Goal: Information Seeking & Learning: Learn about a topic

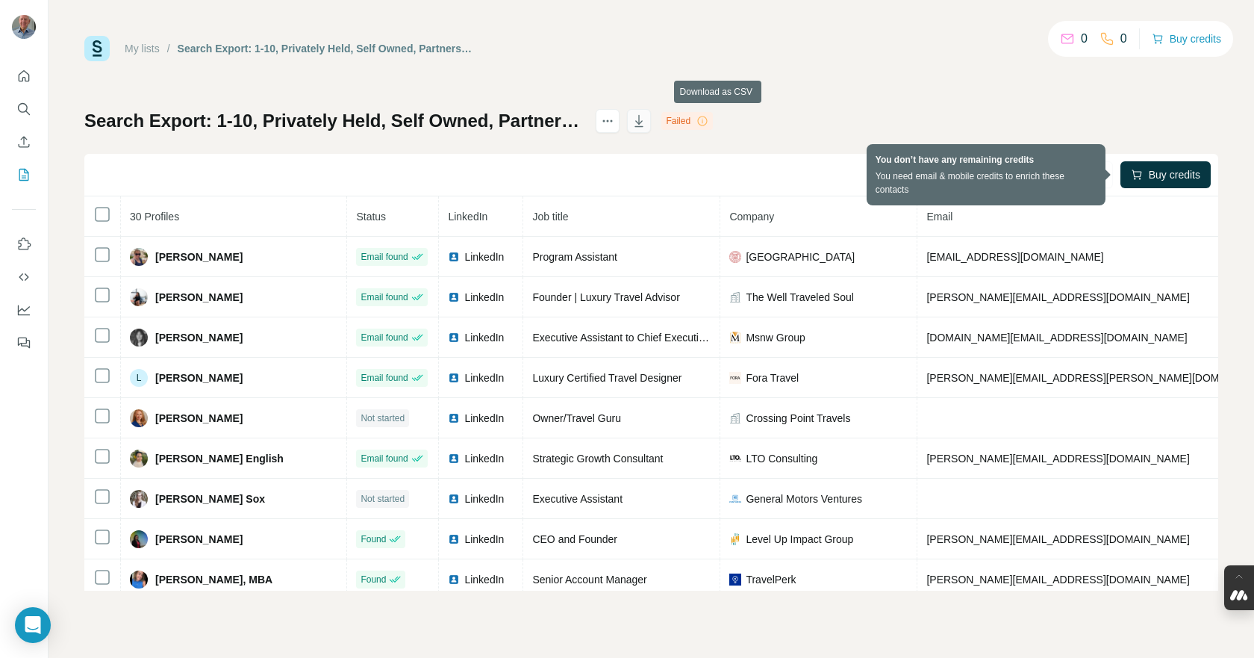
click at [651, 129] on button "button" at bounding box center [639, 121] width 24 height 24
click at [16, 105] on button "Search" at bounding box center [24, 109] width 24 height 27
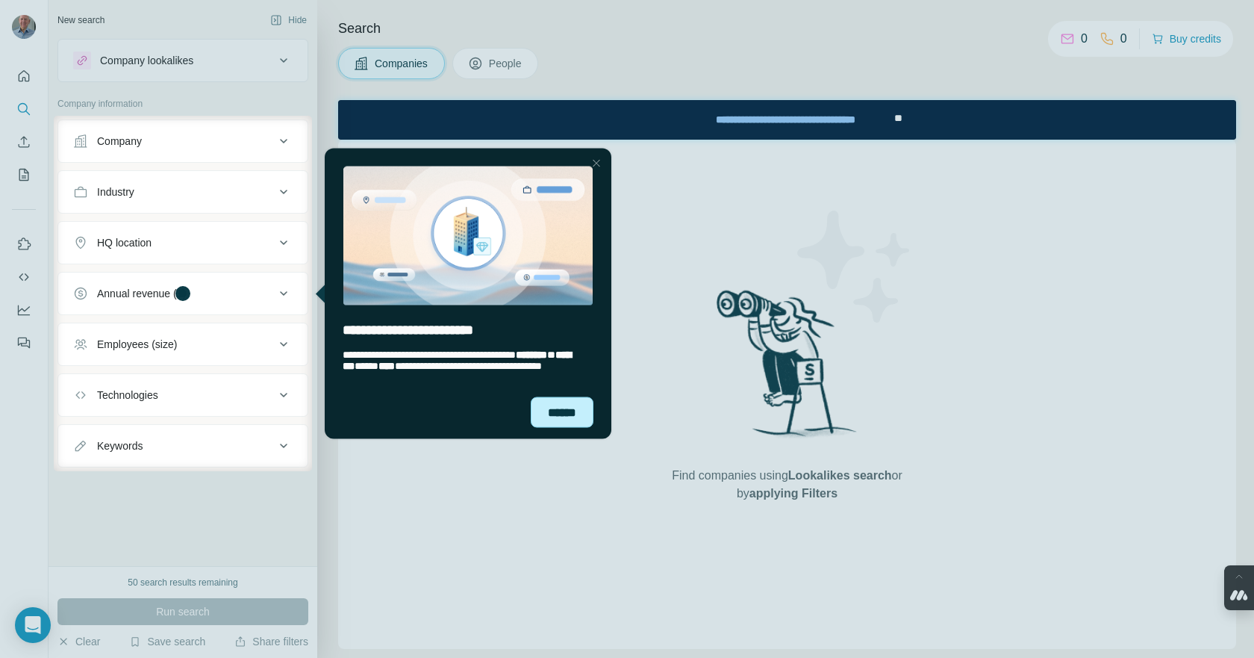
click at [557, 410] on div "******" at bounding box center [562, 411] width 63 height 31
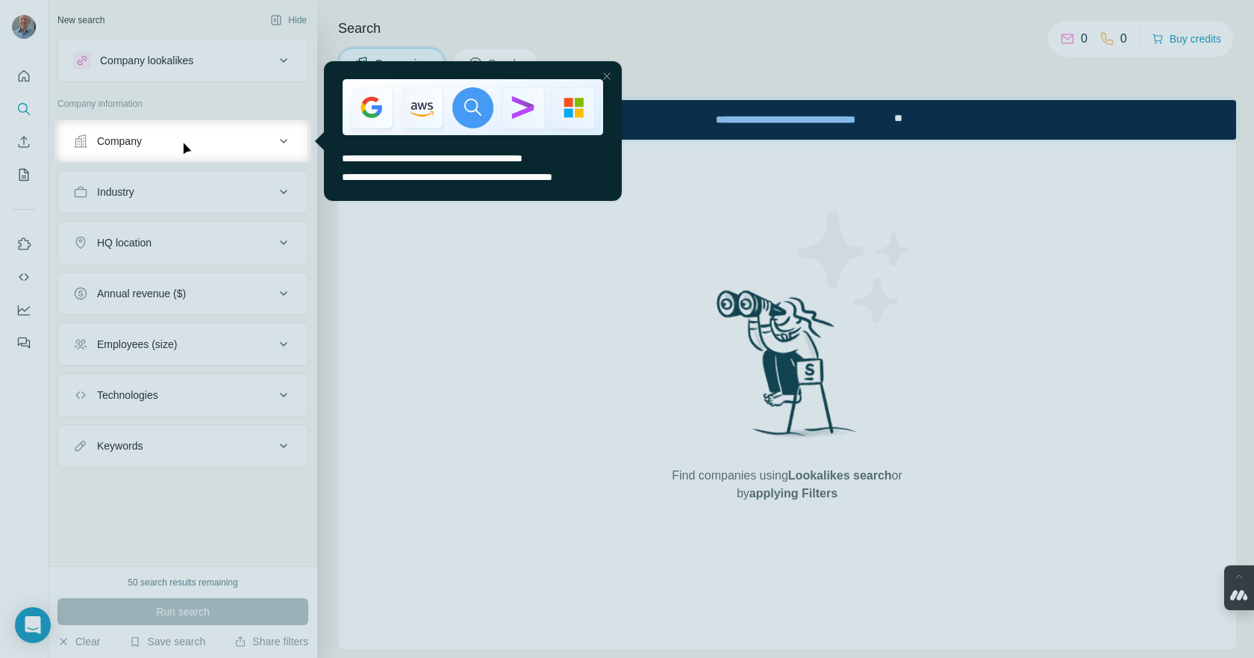
click at [220, 192] on div at bounding box center [627, 410] width 1254 height 495
click at [603, 75] on div at bounding box center [607, 76] width 18 height 18
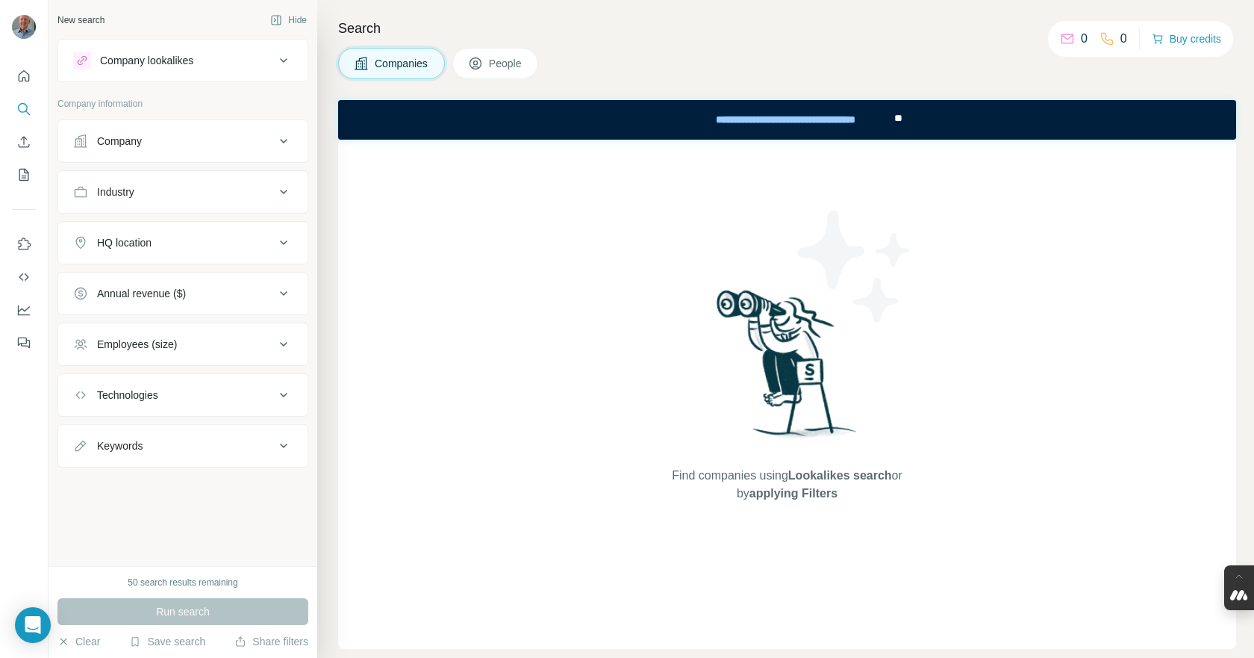
click at [193, 195] on div "Industry" at bounding box center [174, 191] width 202 height 15
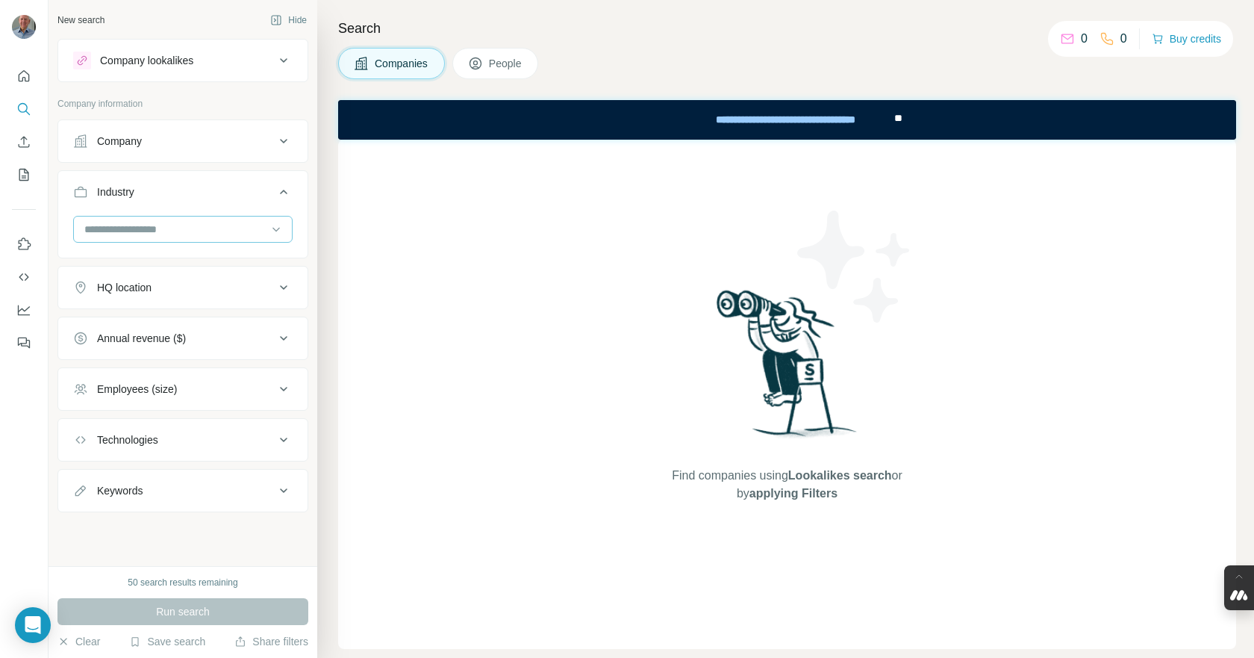
click at [173, 226] on input at bounding box center [175, 229] width 184 height 16
click at [180, 232] on input at bounding box center [175, 229] width 184 height 16
click at [115, 223] on input at bounding box center [175, 229] width 184 height 16
click at [92, 226] on input at bounding box center [175, 229] width 184 height 16
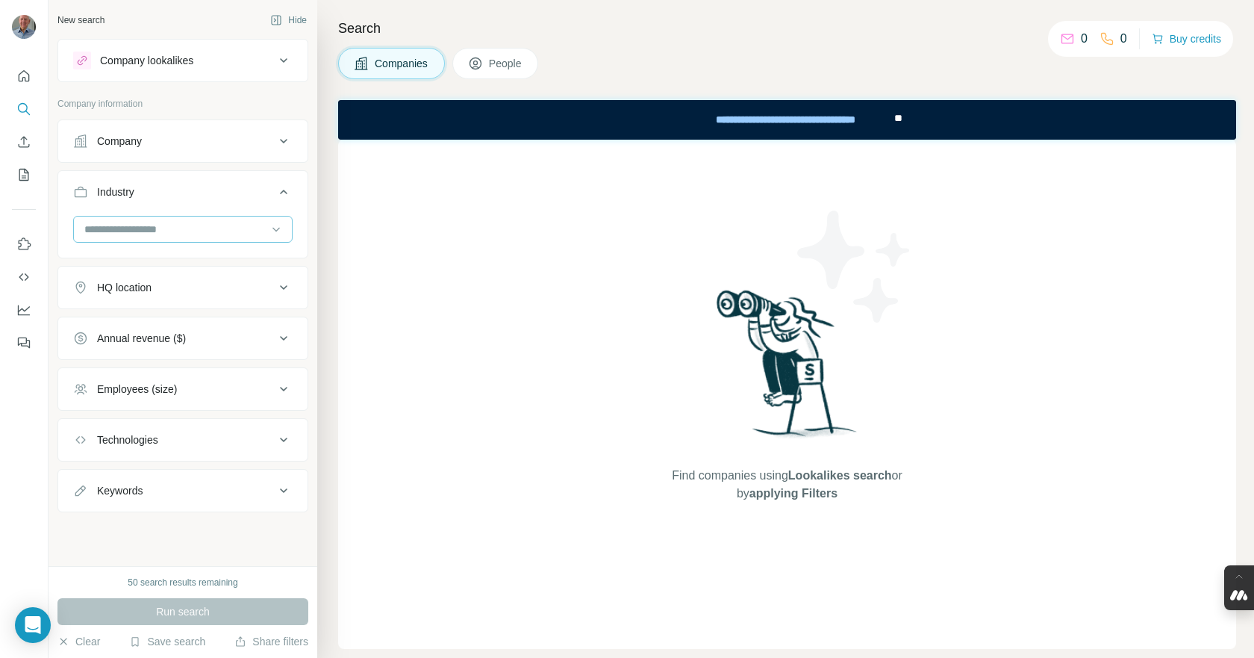
click at [115, 228] on input at bounding box center [175, 229] width 184 height 16
click at [112, 232] on input at bounding box center [175, 229] width 184 height 16
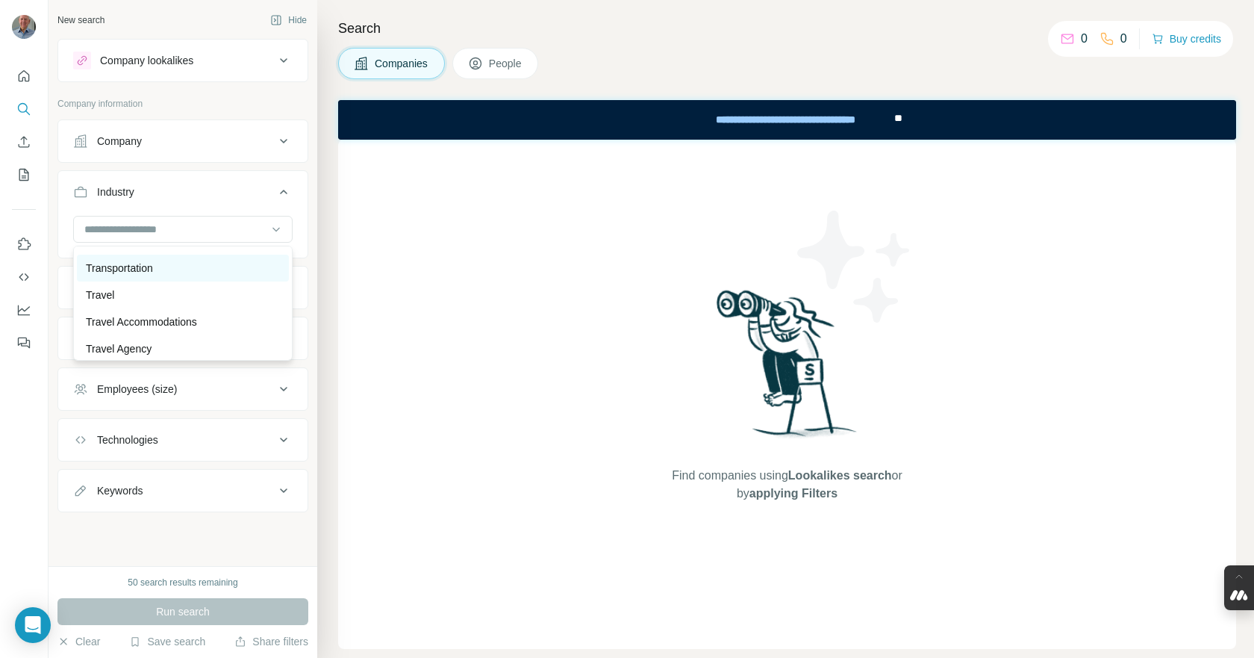
scroll to position [15395, 0]
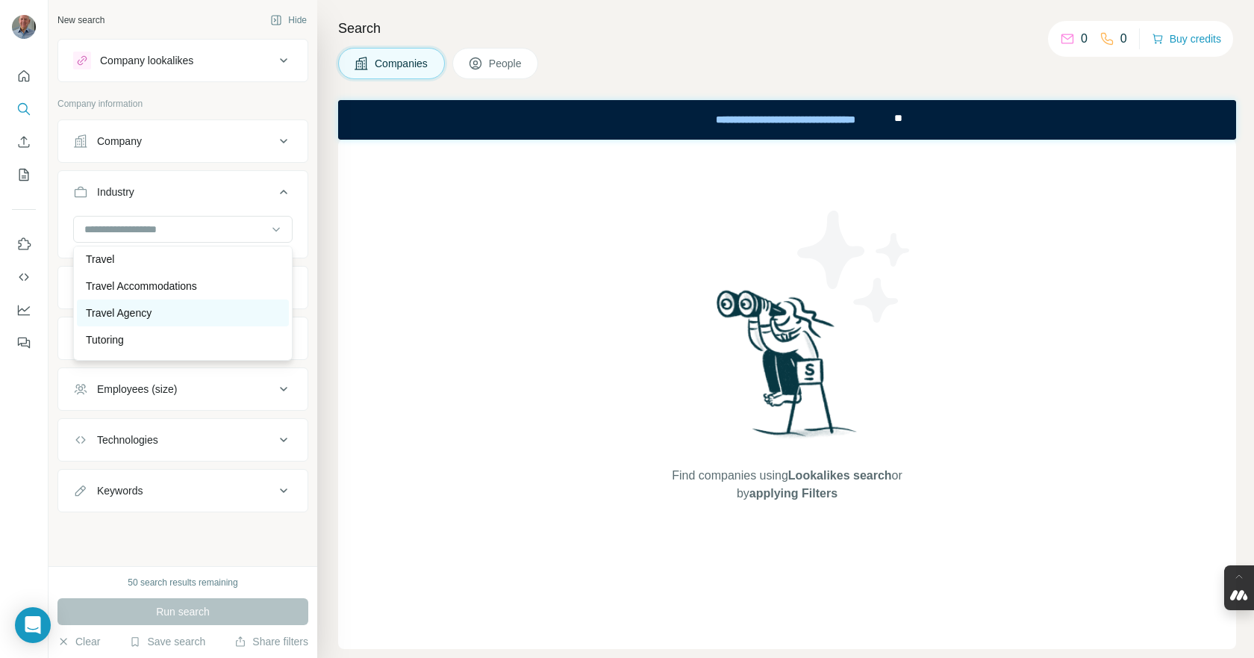
click at [134, 320] on p "Travel Agency" at bounding box center [119, 312] width 66 height 15
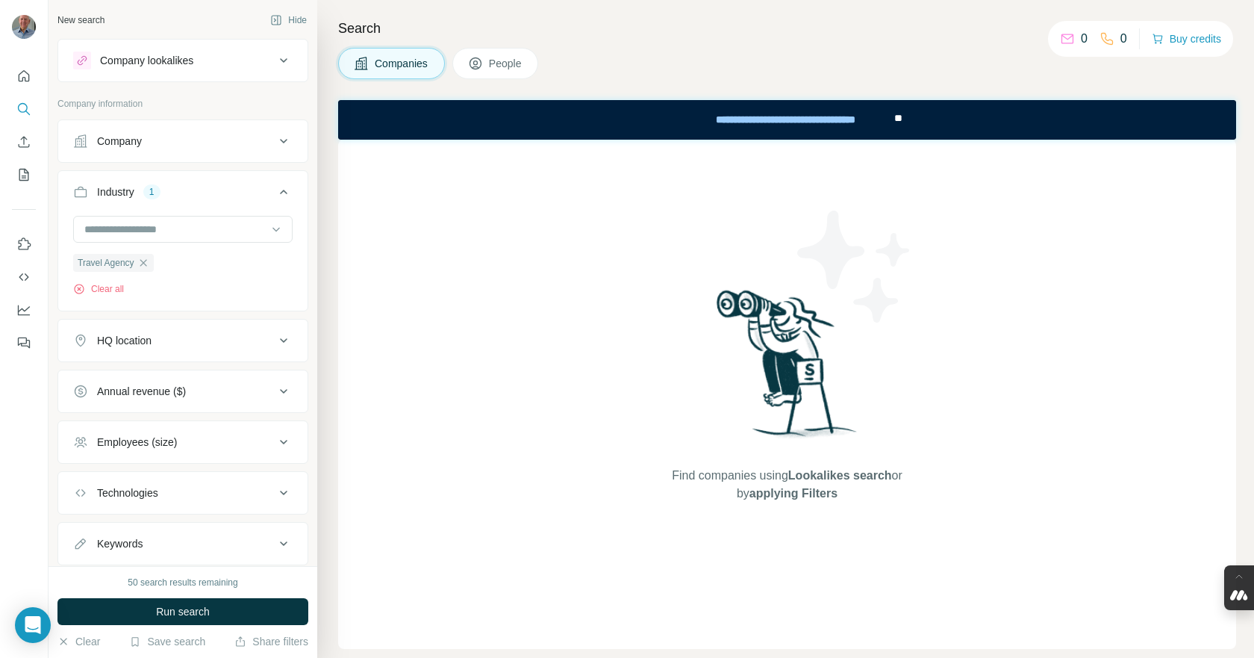
click at [275, 142] on icon at bounding box center [284, 141] width 18 height 18
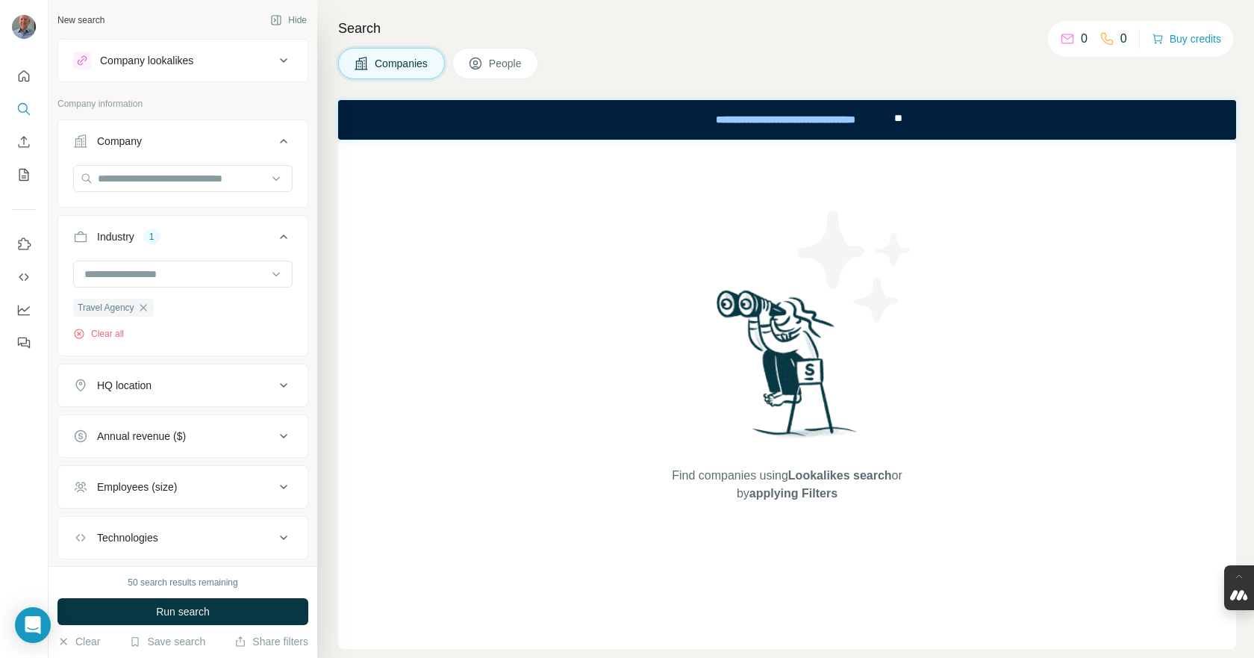
click at [275, 142] on icon at bounding box center [284, 141] width 18 height 18
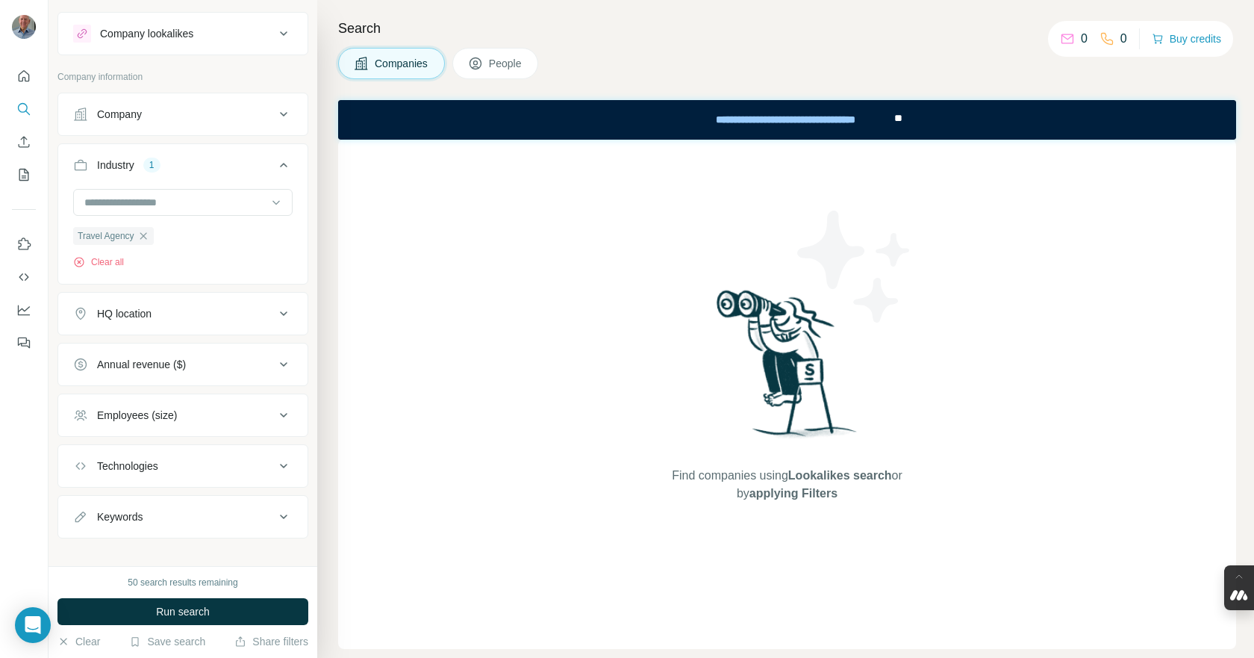
scroll to position [42, 0]
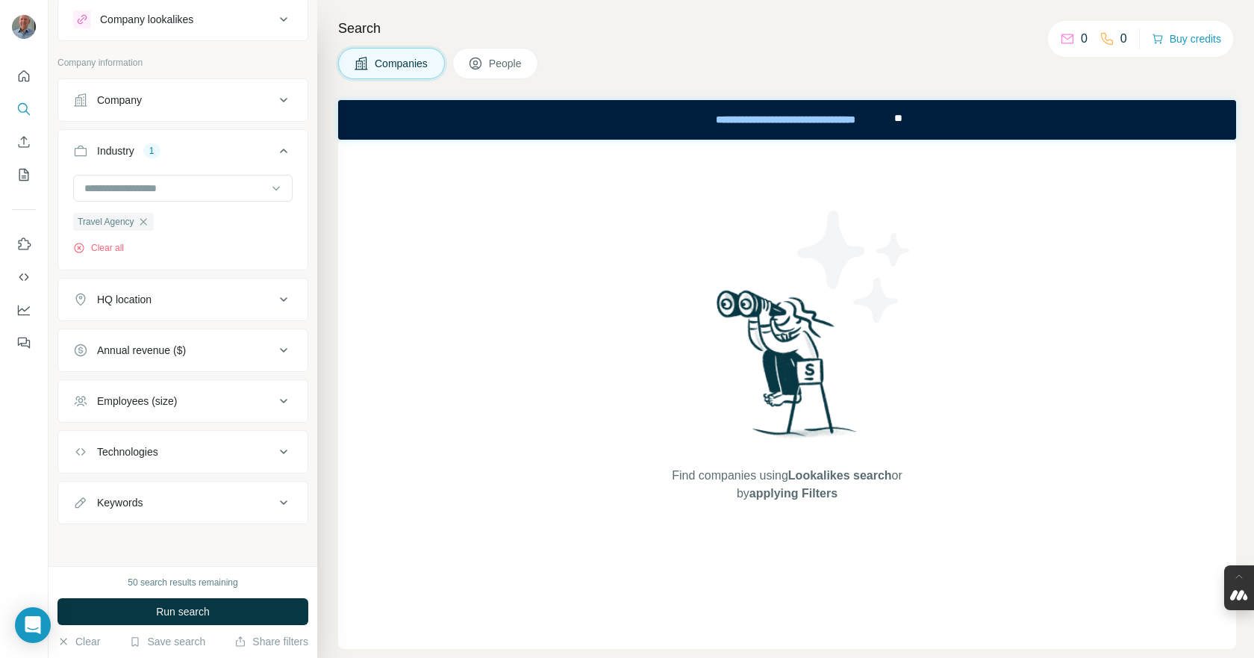
click at [280, 299] on icon at bounding box center [283, 299] width 7 height 4
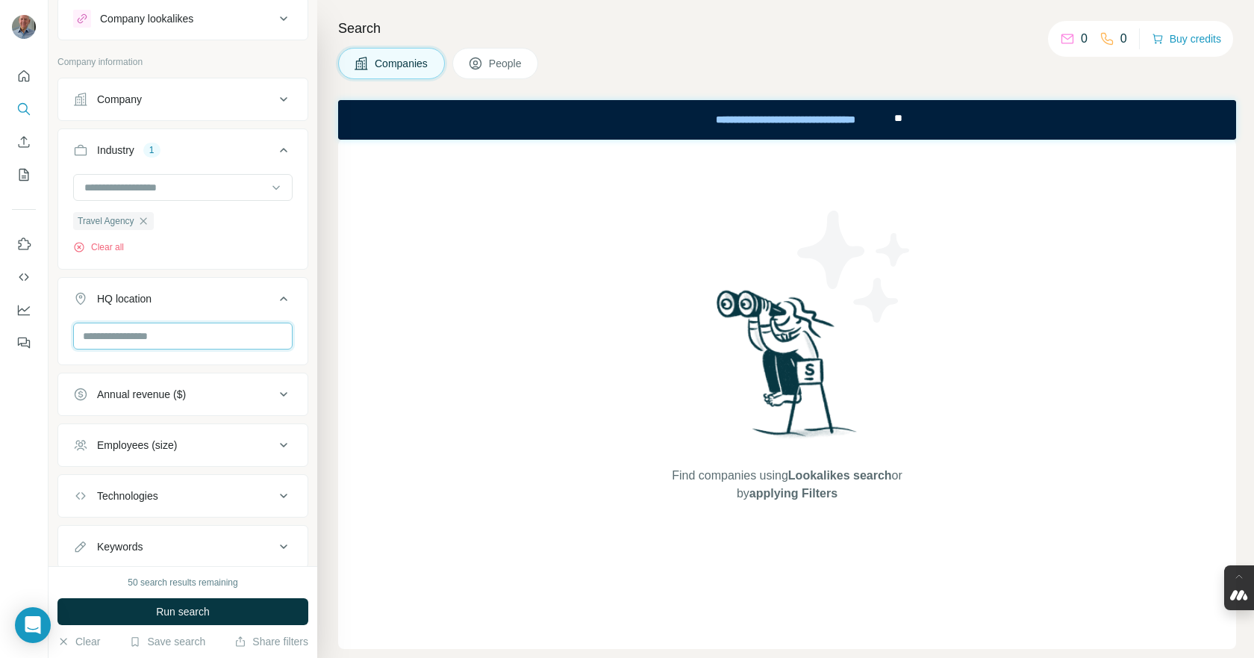
click at [157, 338] on input "text" at bounding box center [183, 336] width 220 height 27
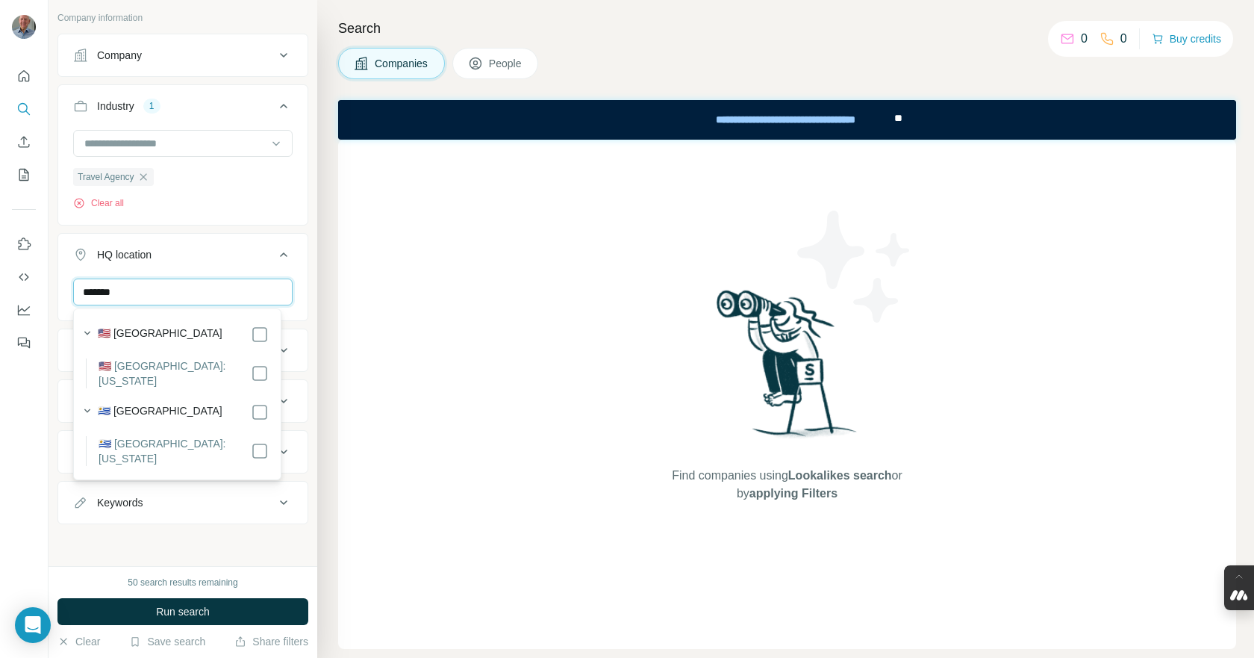
scroll to position [12, 0]
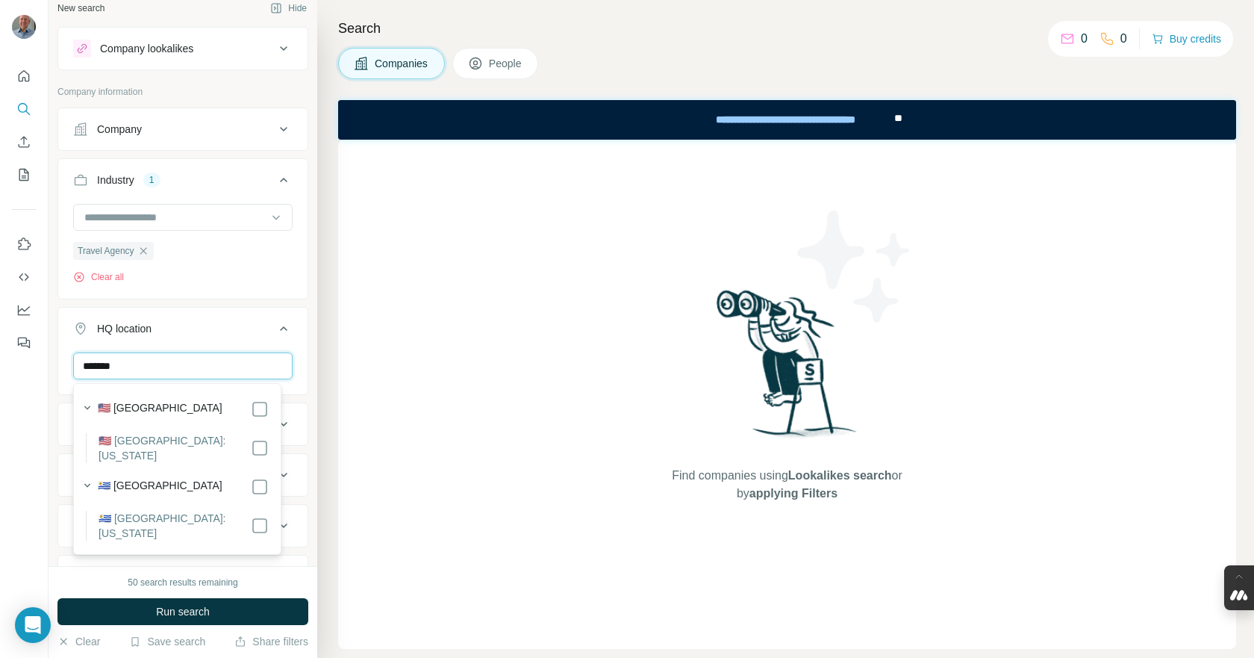
type input "*******"
click at [161, 414] on label "🇺🇸 [GEOGRAPHIC_DATA]" at bounding box center [160, 409] width 125 height 18
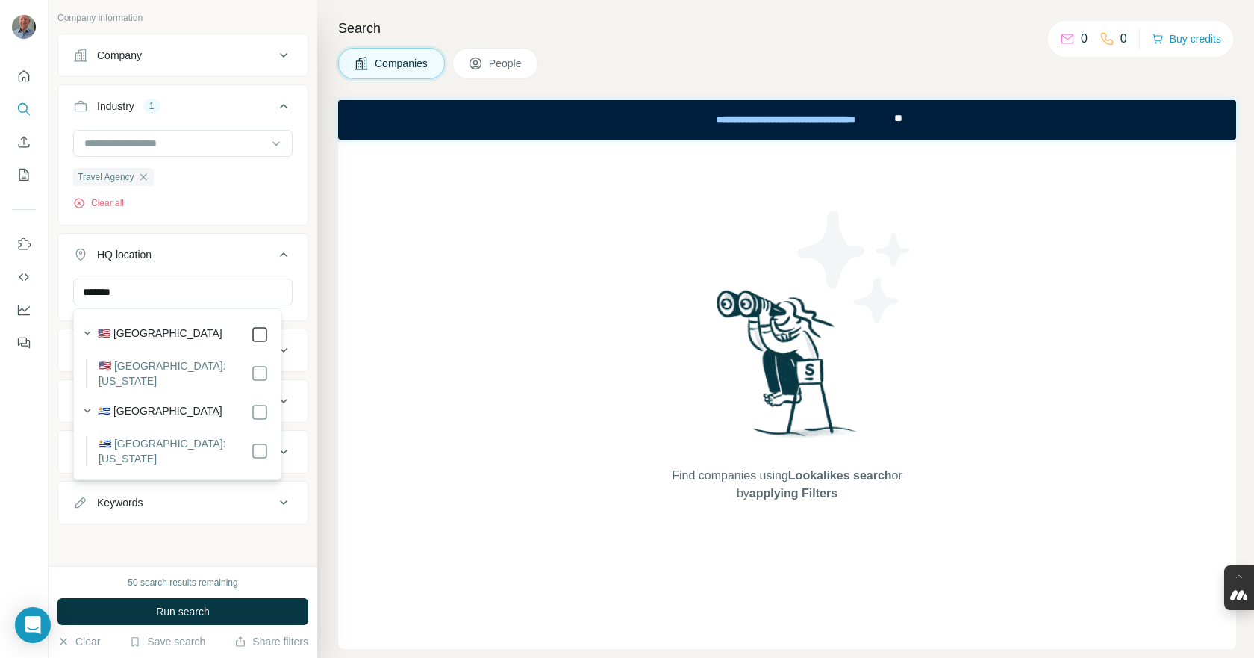
scroll to position [87, 0]
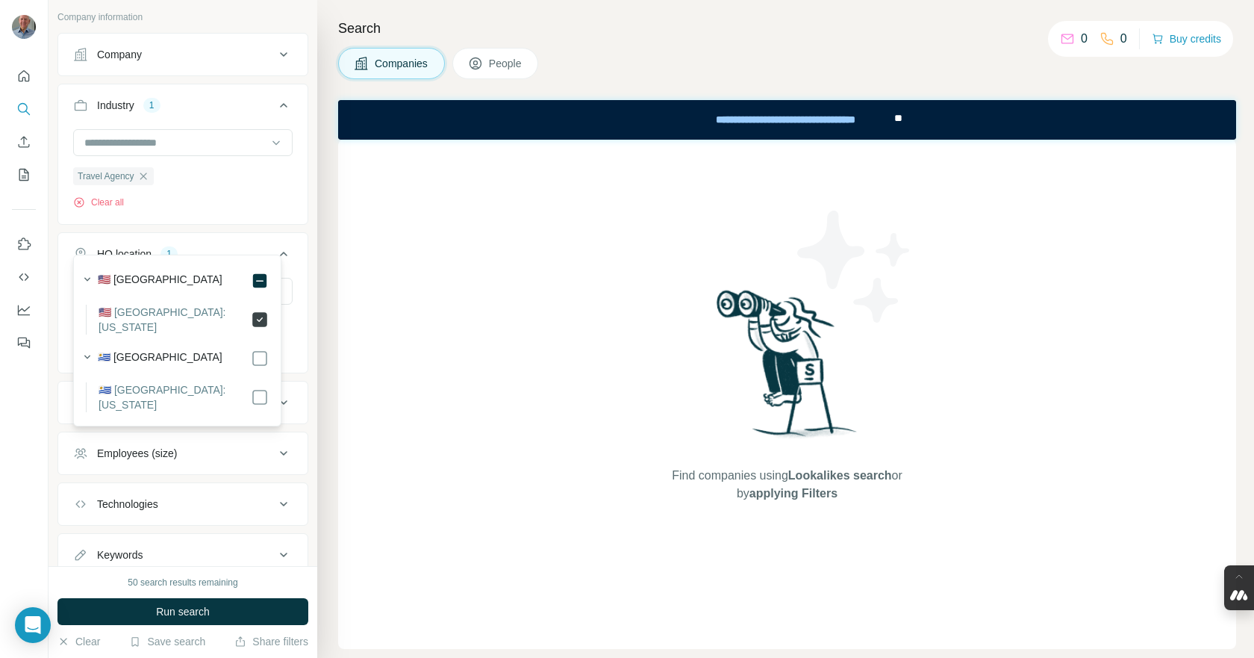
scroll to position [140, 0]
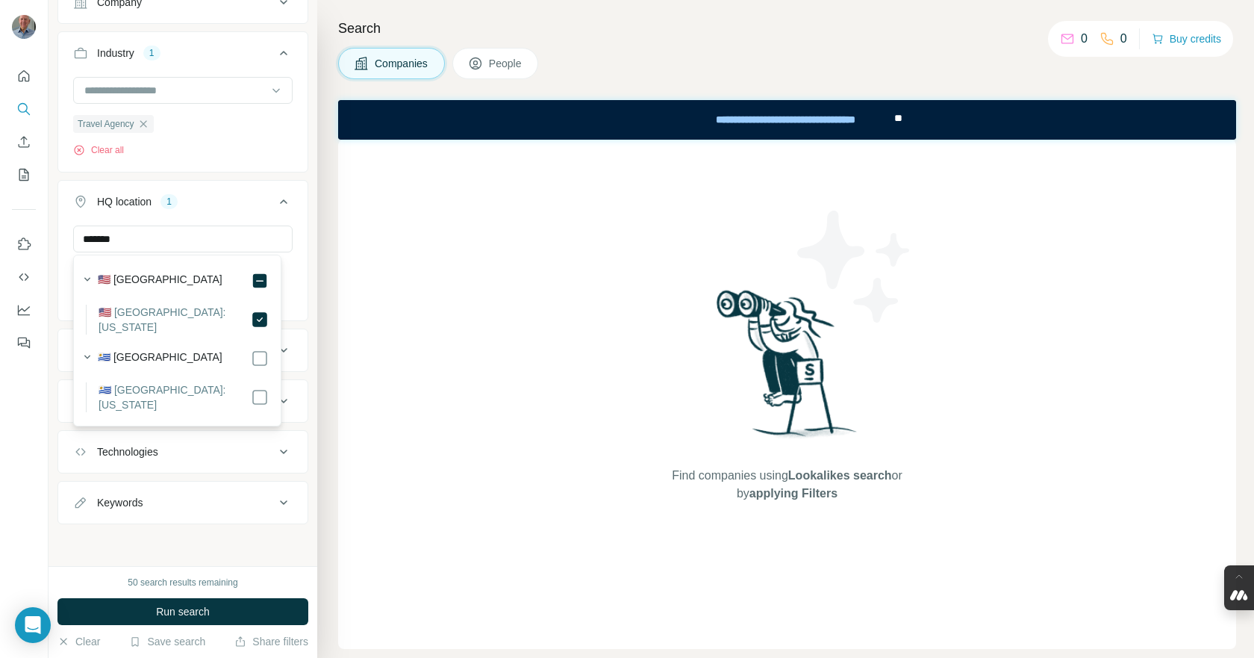
click at [408, 381] on div "Find companies using Lookalikes search or by applying Filters" at bounding box center [787, 394] width 898 height 509
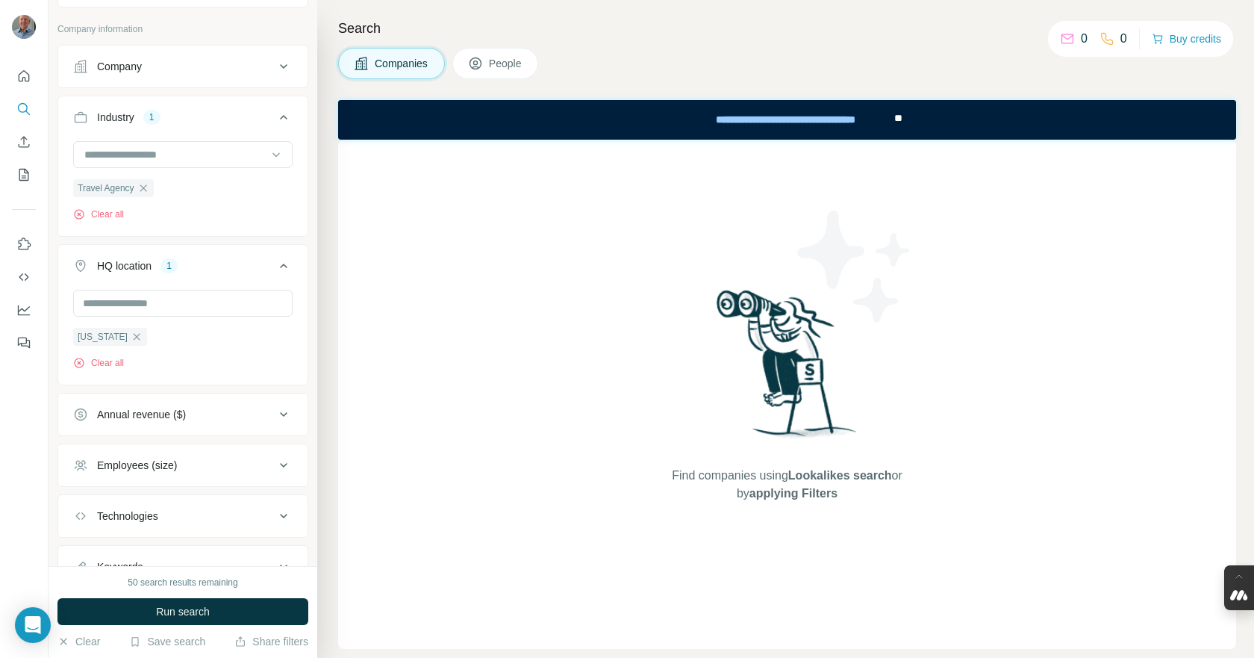
scroll to position [140, 0]
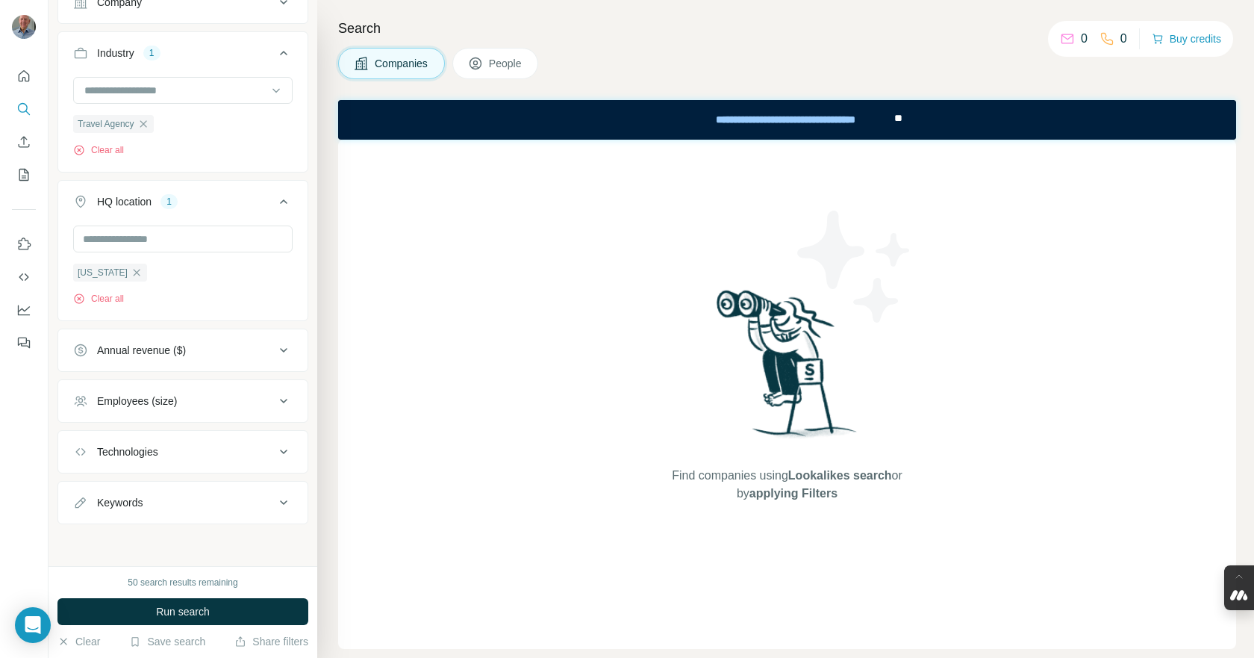
click at [275, 401] on icon at bounding box center [284, 401] width 18 height 18
click at [84, 435] on icon at bounding box center [82, 432] width 18 height 18
click at [84, 461] on icon at bounding box center [82, 460] width 18 height 18
click at [376, 504] on div "Find companies using Lookalikes search or by applying Filters" at bounding box center [787, 394] width 898 height 509
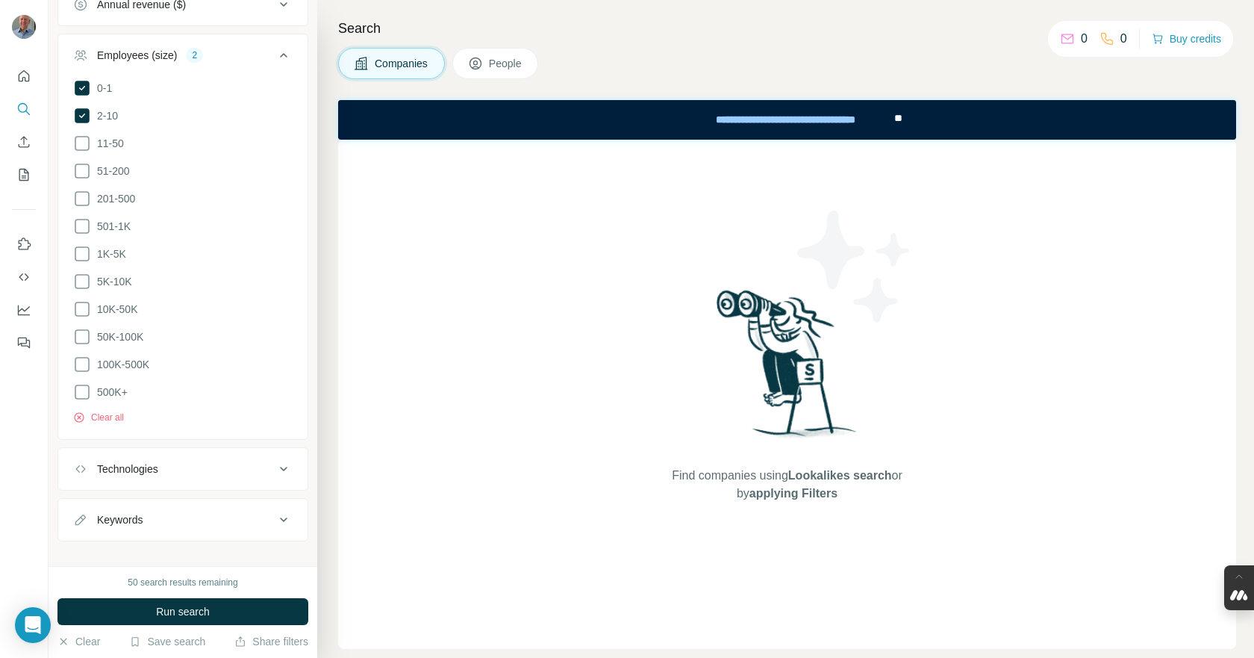
scroll to position [494, 0]
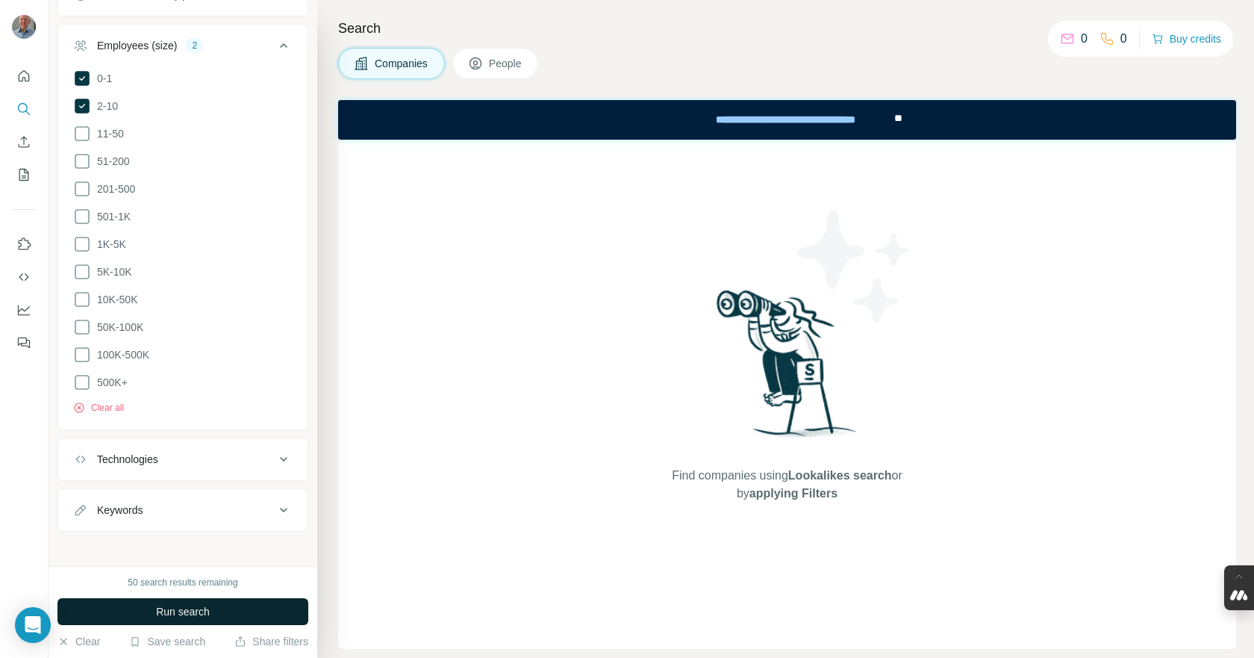
click at [183, 612] on span "Run search" at bounding box center [183, 611] width 54 height 15
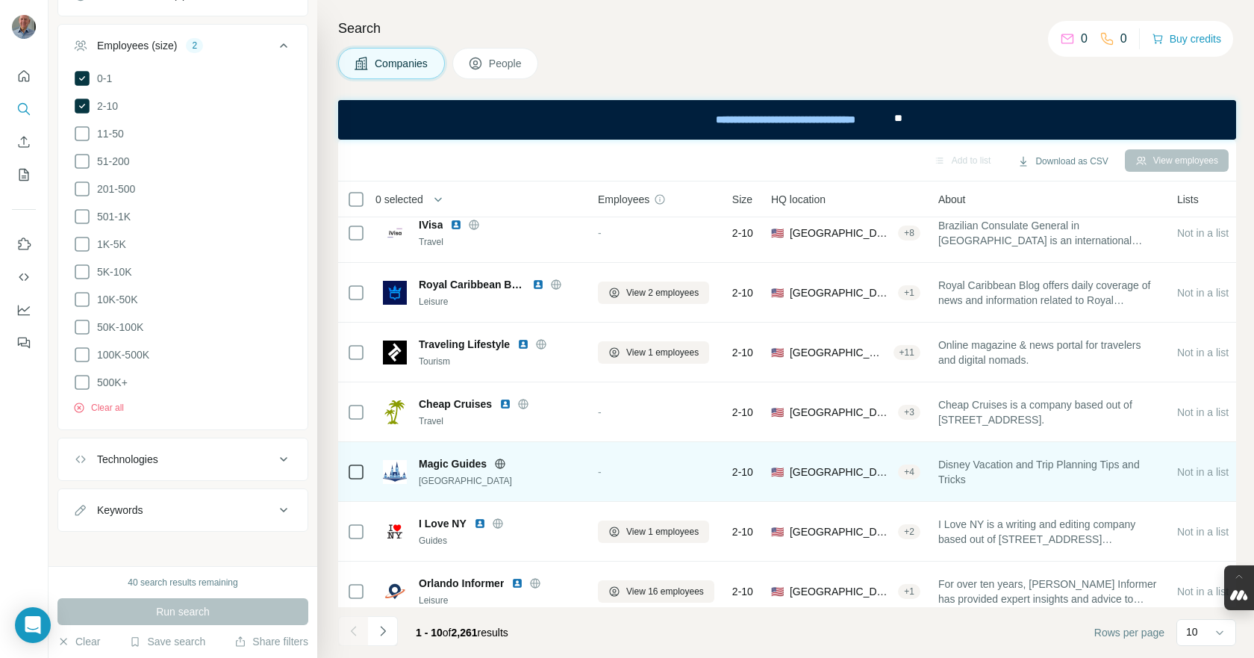
scroll to position [0, 0]
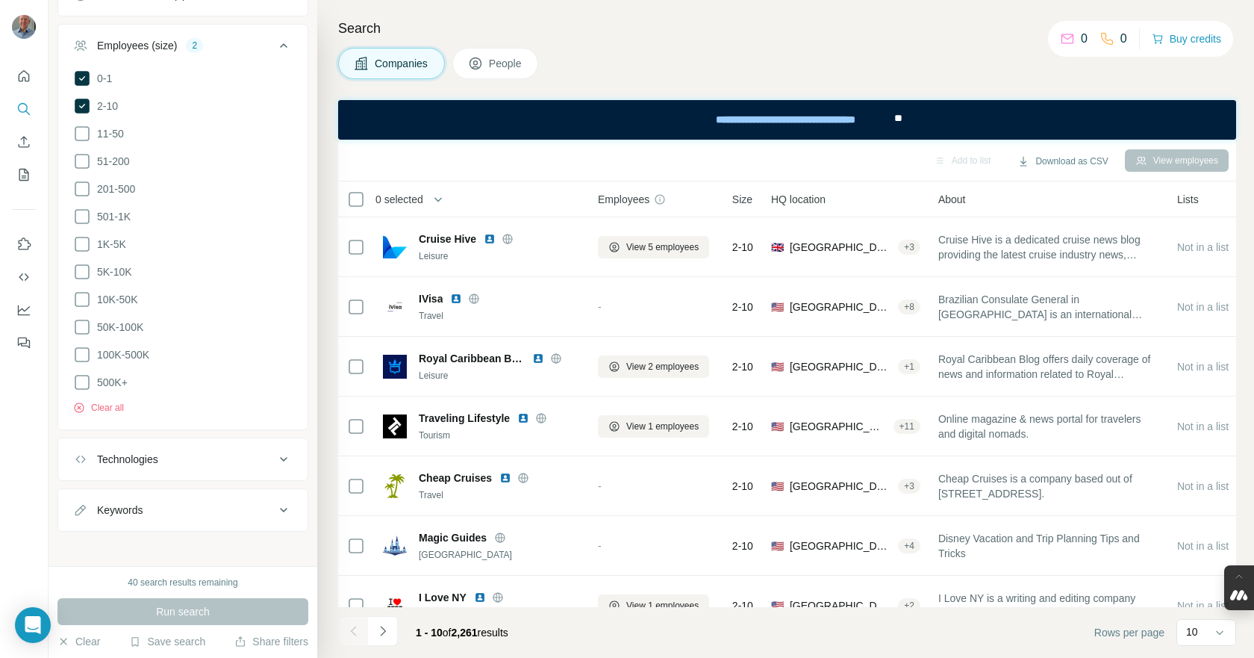
click at [506, 65] on span "People" at bounding box center [506, 63] width 34 height 15
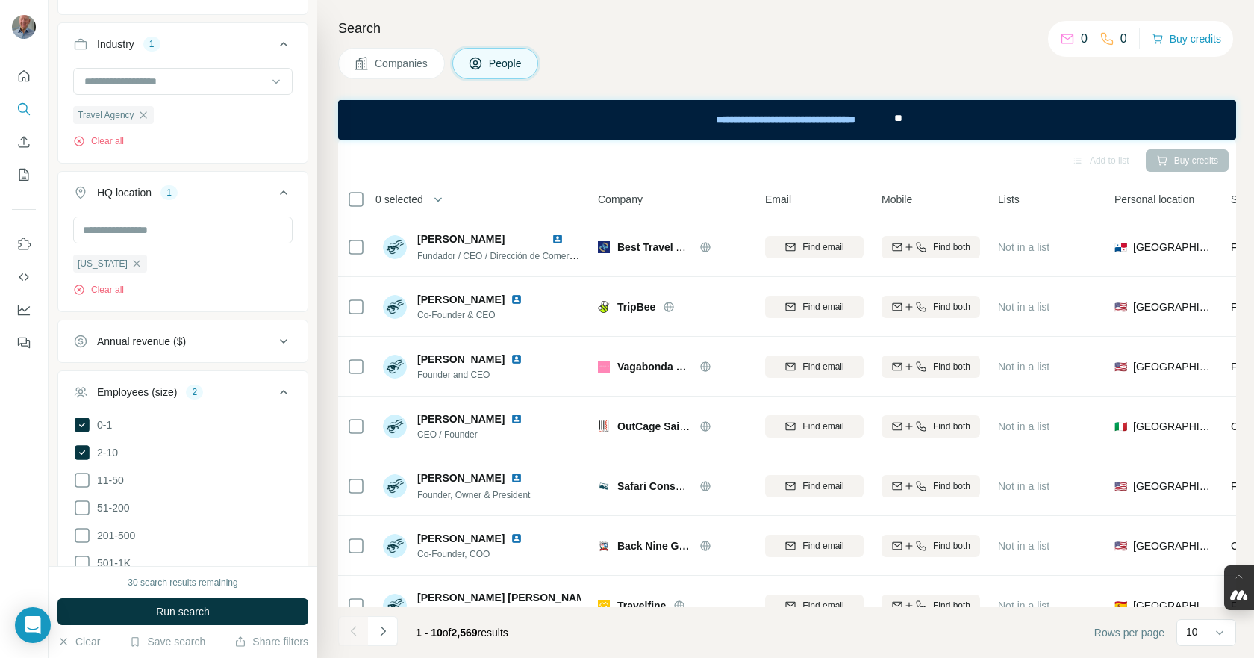
scroll to position [345, 0]
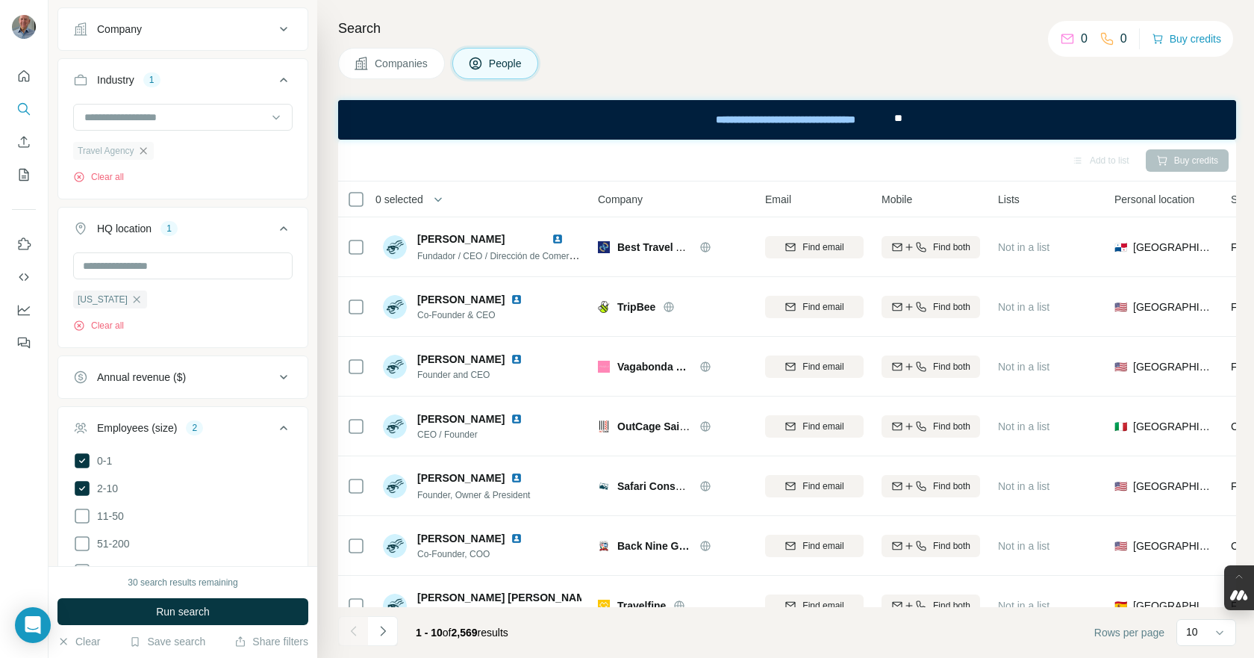
click at [146, 155] on icon "button" at bounding box center [143, 151] width 12 height 12
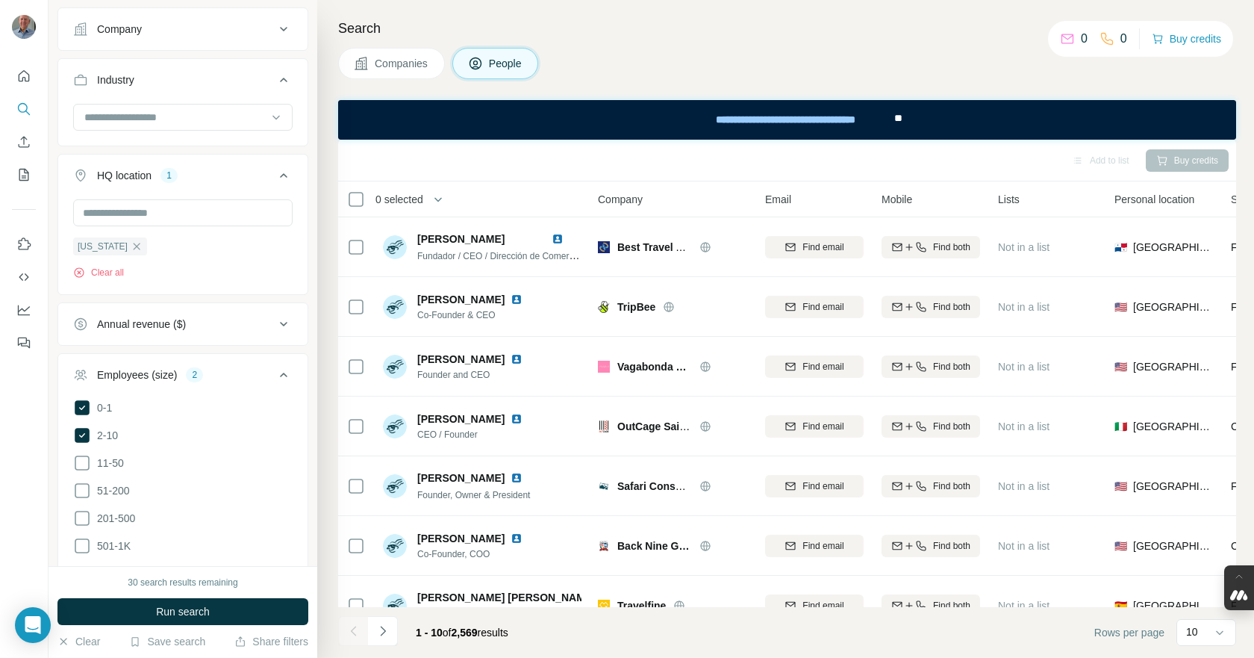
click at [145, 143] on div "Industry" at bounding box center [182, 102] width 251 height 88
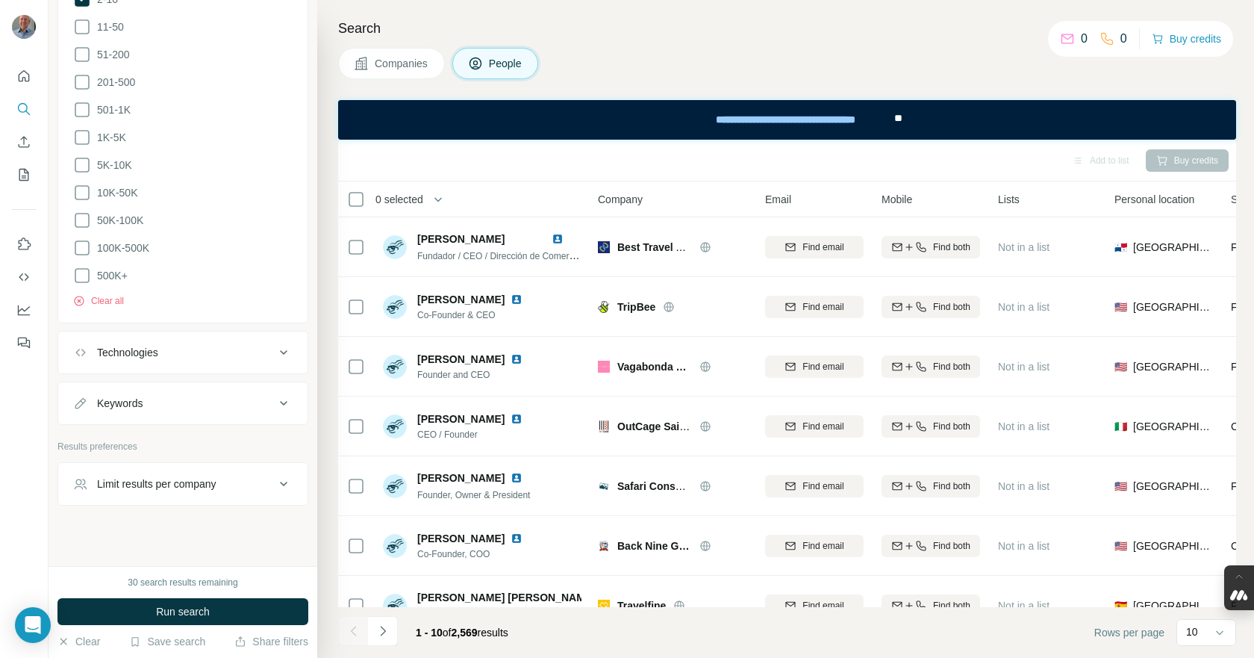
click at [180, 358] on button "Technologies" at bounding box center [182, 353] width 249 height 36
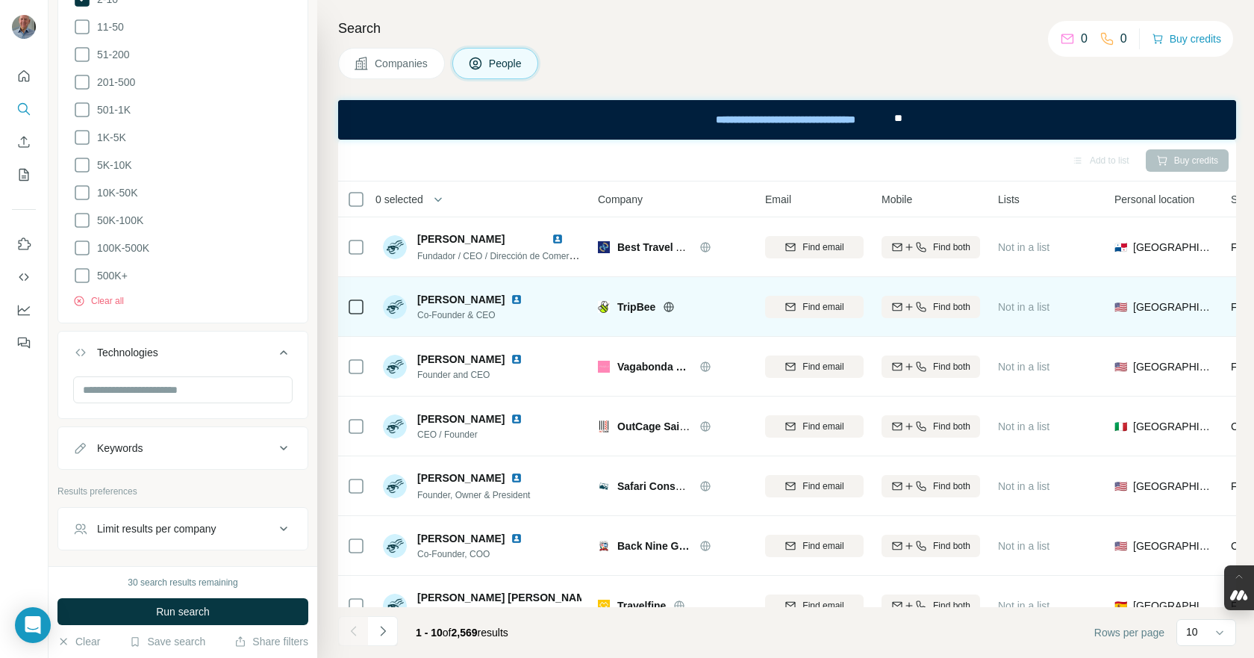
click at [444, 314] on span "Co-Founder & CEO" at bounding box center [478, 314] width 123 height 13
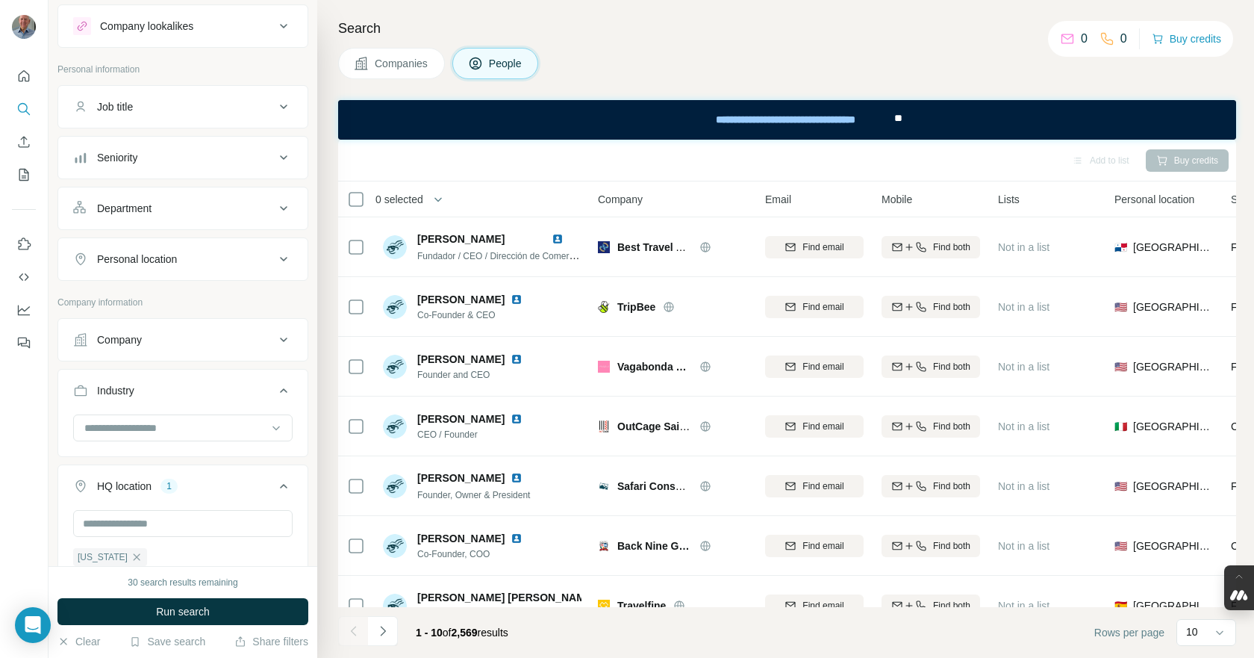
scroll to position [0, 0]
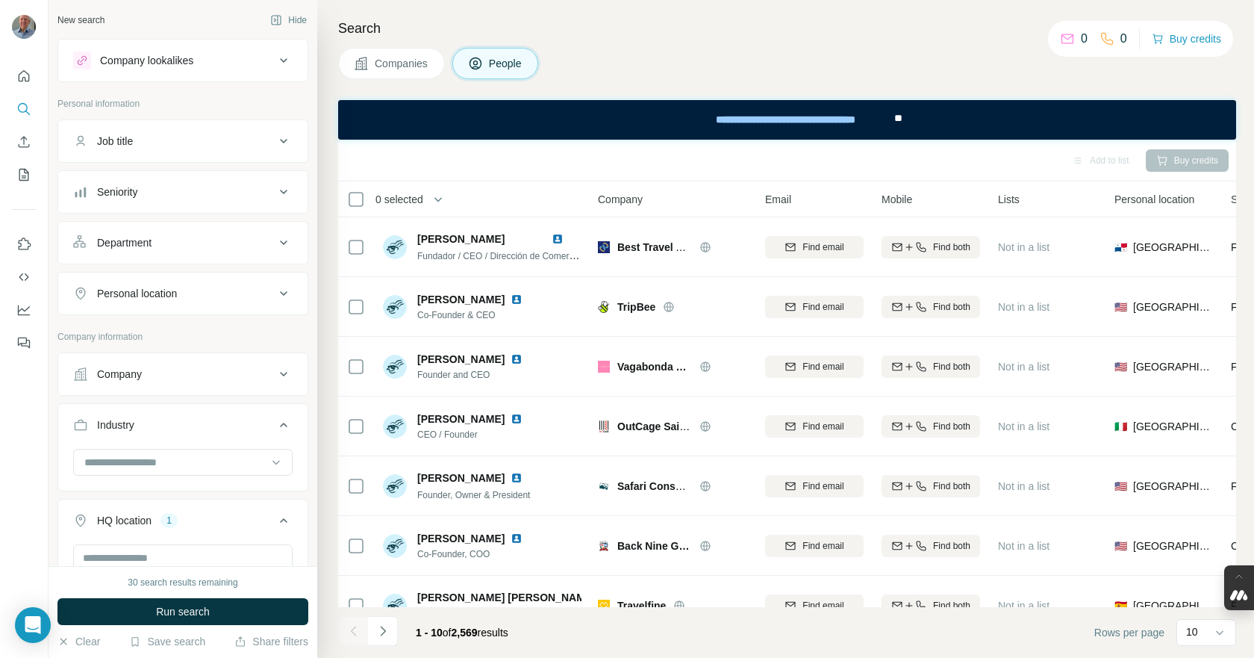
click at [275, 142] on icon at bounding box center [284, 141] width 18 height 18
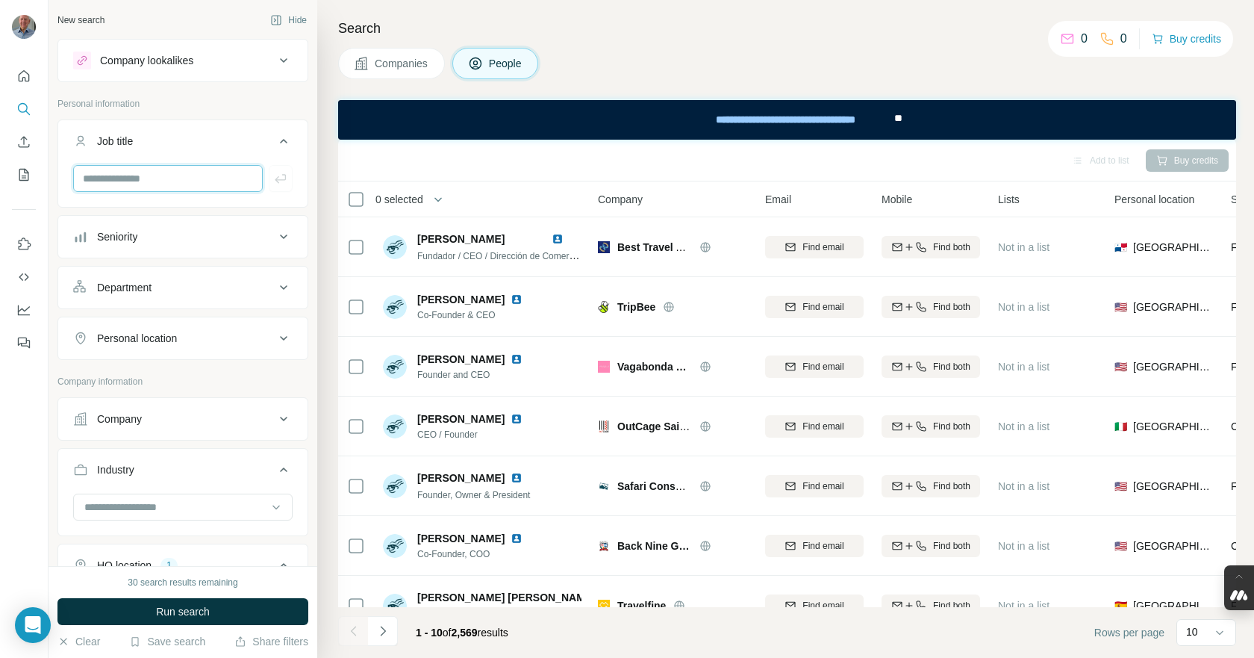
click at [214, 180] on input "text" at bounding box center [168, 178] width 190 height 27
type input "*****"
click at [275, 238] on icon at bounding box center [284, 237] width 18 height 18
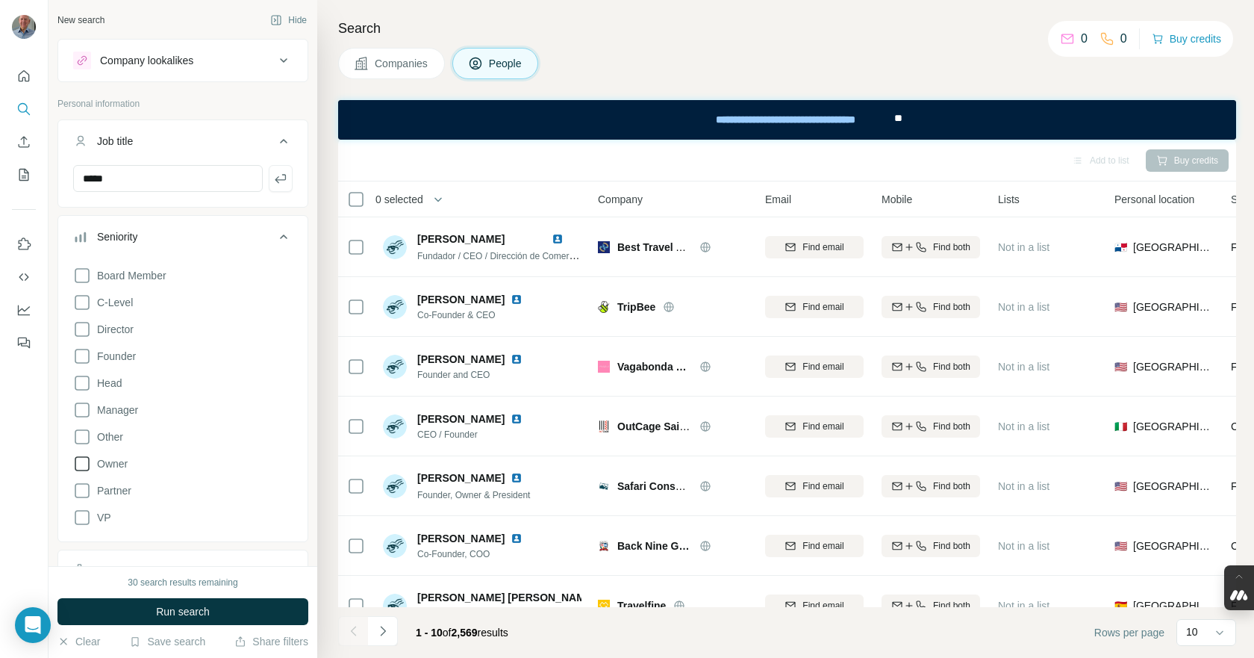
click at [122, 458] on span "Owner" at bounding box center [109, 463] width 37 height 15
click at [86, 415] on icon at bounding box center [82, 410] width 18 height 18
click at [279, 211] on ul "Job title ***** Seniority 2 Board Member C-Level Director Founder Head Manager …" at bounding box center [182, 392] width 251 height 547
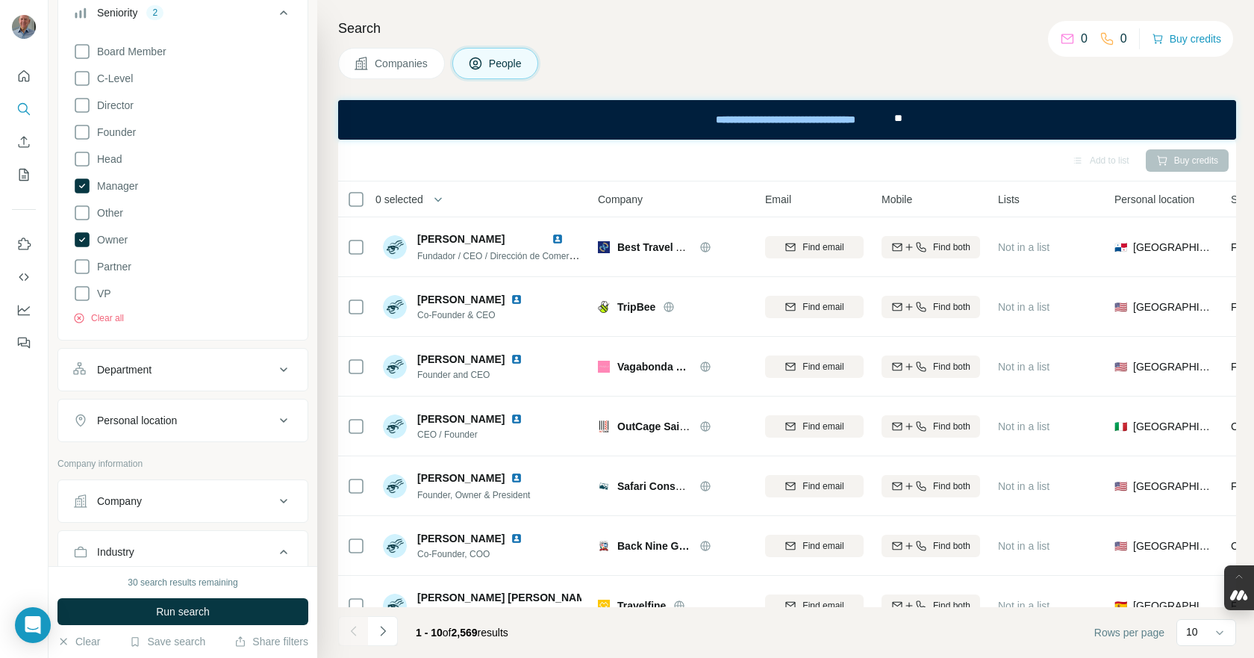
scroll to position [299, 0]
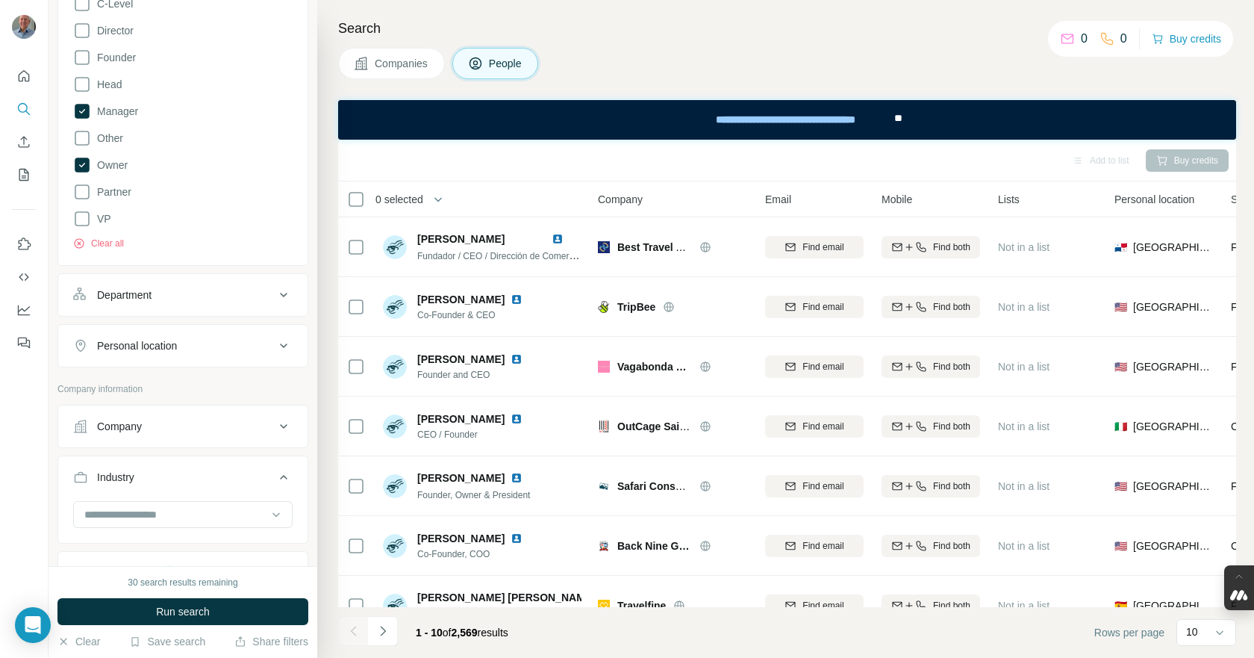
click at [280, 294] on icon at bounding box center [283, 295] width 7 height 4
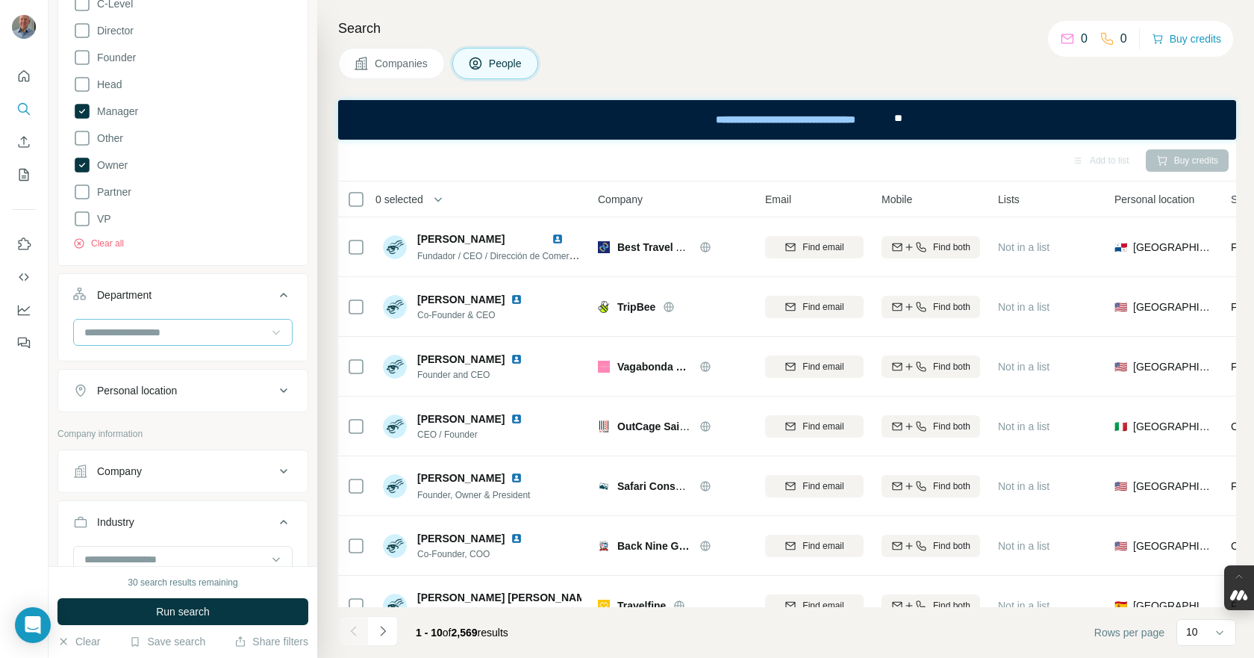
click at [269, 332] on icon at bounding box center [276, 332] width 15 height 15
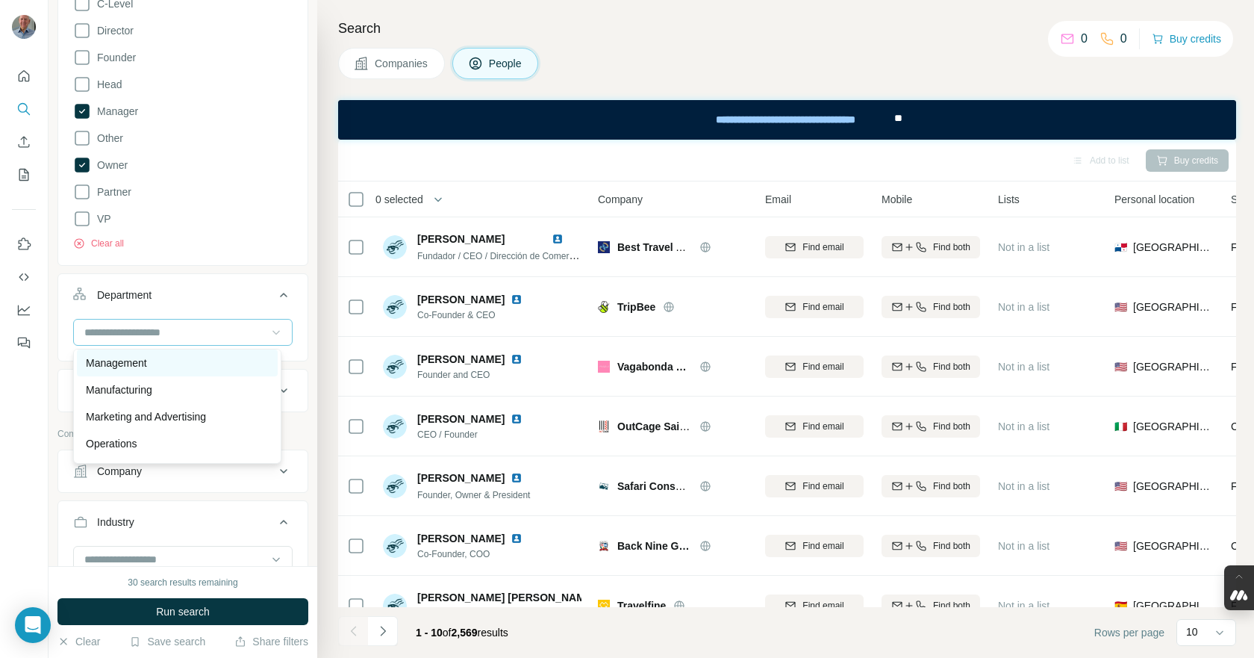
click at [141, 359] on p "Management" at bounding box center [116, 362] width 61 height 15
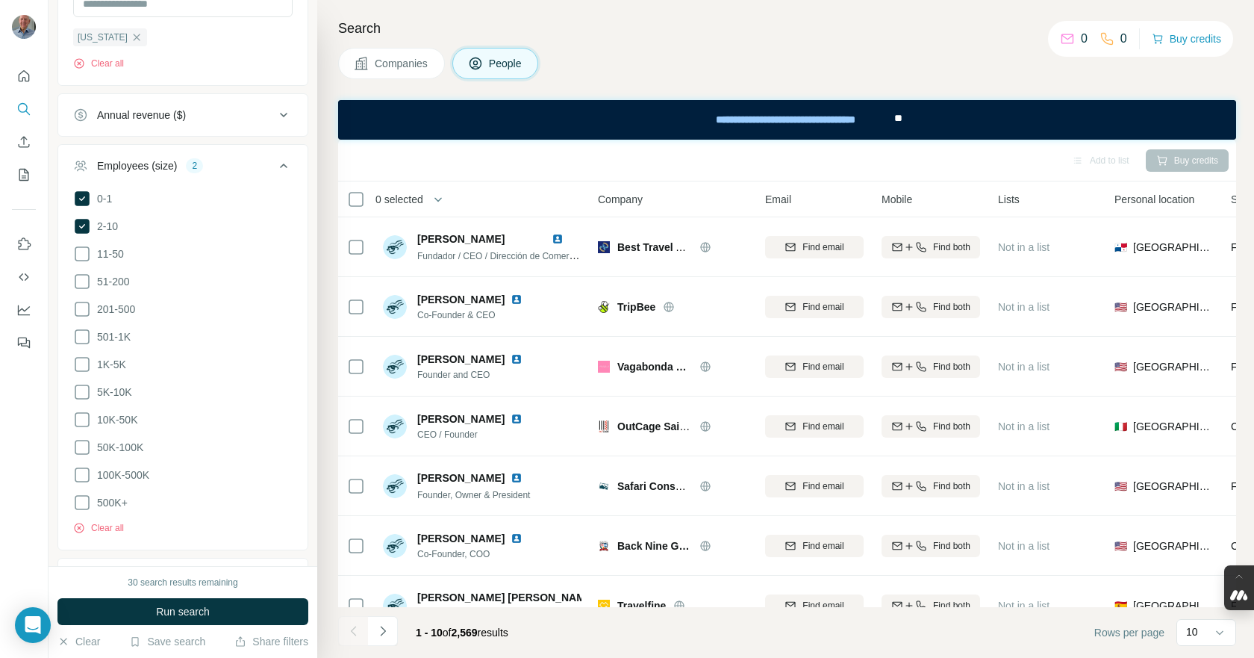
scroll to position [1045, 0]
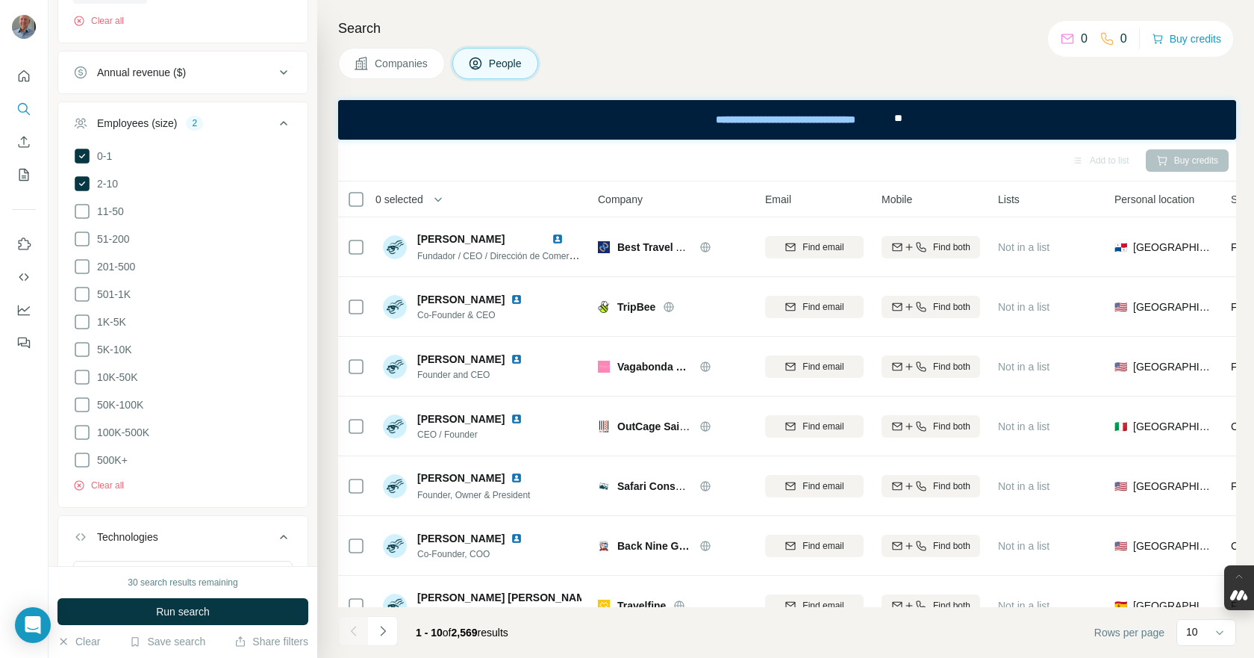
click at [157, 606] on span "Run search" at bounding box center [183, 611] width 54 height 15
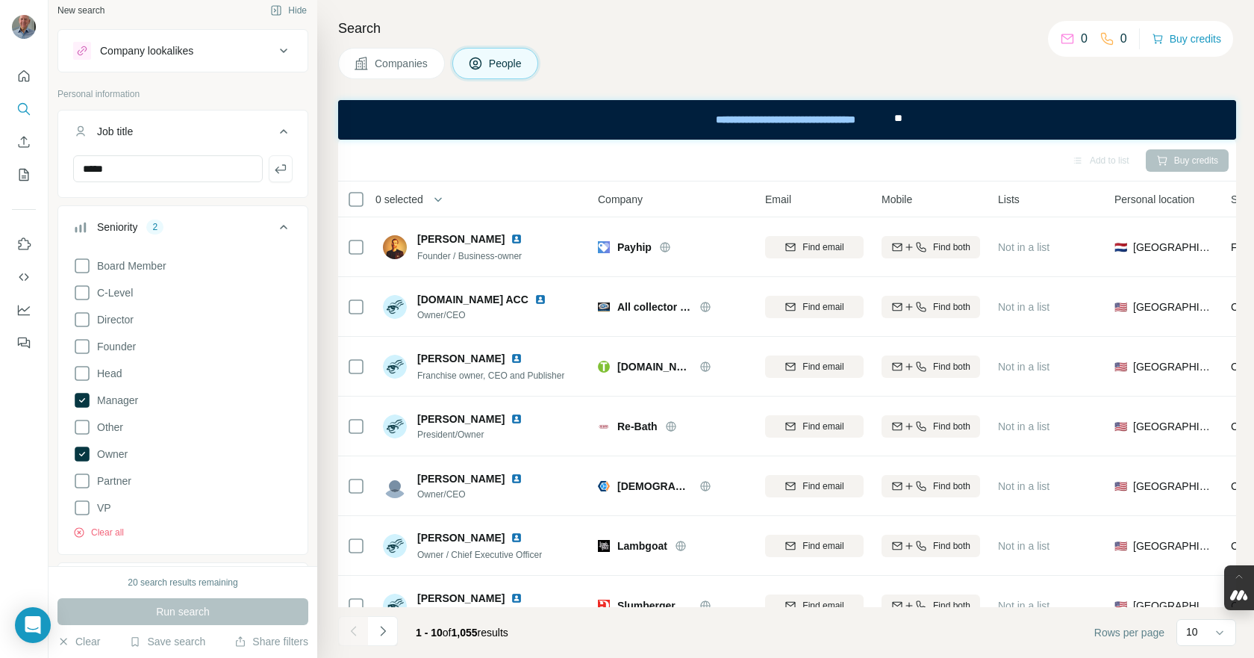
scroll to position [0, 0]
